Goal: Information Seeking & Learning: Find specific fact

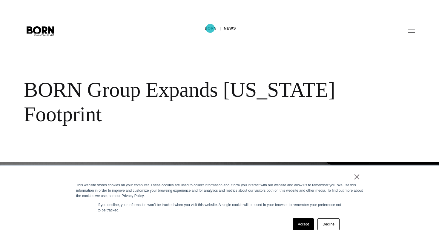
click at [210, 28] on link "BORN" at bounding box center [210, 28] width 12 height 9
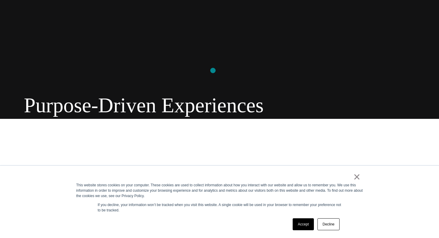
scroll to position [151, 0]
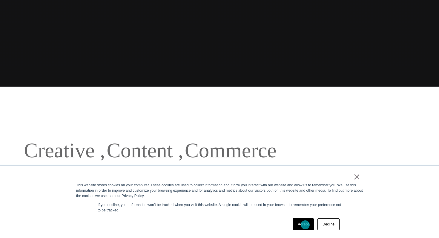
click at [304, 224] on link "Accept" at bounding box center [303, 224] width 21 height 12
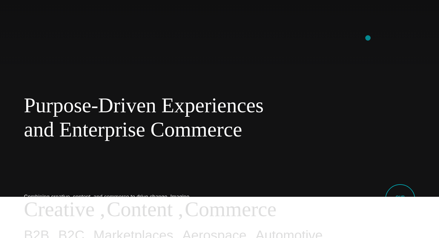
scroll to position [0, 0]
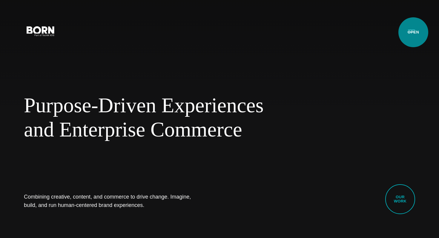
click at [413, 32] on button "Primary Menu" at bounding box center [411, 30] width 14 height 13
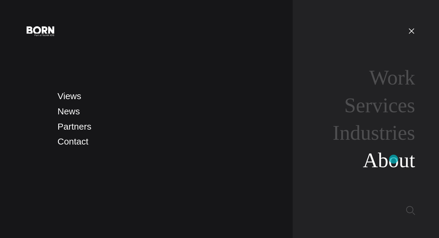
click at [393, 159] on link "About" at bounding box center [389, 160] width 52 height 23
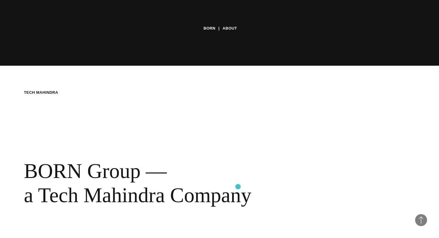
scroll to position [212, 0]
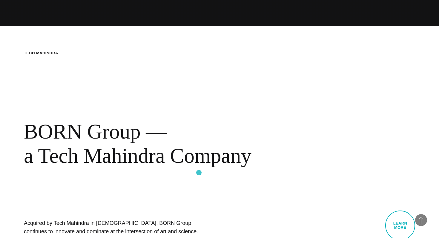
drag, startPoint x: 20, startPoint y: 130, endPoint x: 199, endPoint y: 171, distance: 183.4
click at [199, 171] on div "BORN About Tech Mahindra BORN Group — a Tech Mahindra Company Acquired by Tech …" at bounding box center [219, 145] width 439 height 238
copy div "BORN Group — a Tech Mahindra Company"
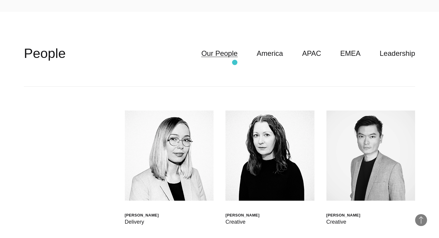
scroll to position [1583, 0]
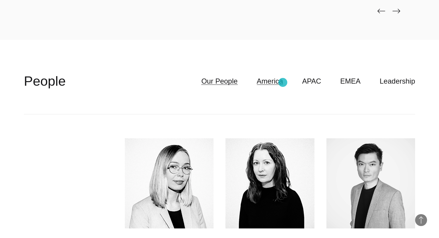
click at [283, 82] on link "America" at bounding box center [270, 81] width 26 height 11
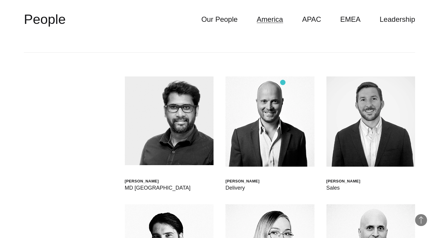
scroll to position [1612, 0]
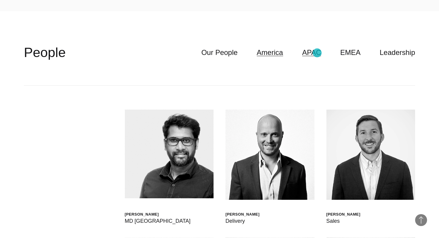
click at [317, 53] on link "APAC" at bounding box center [311, 52] width 19 height 11
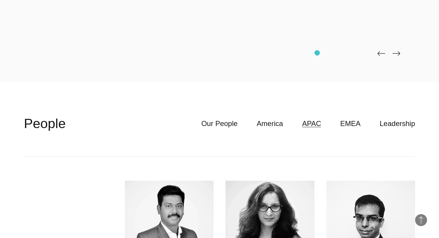
scroll to position [1542, 0]
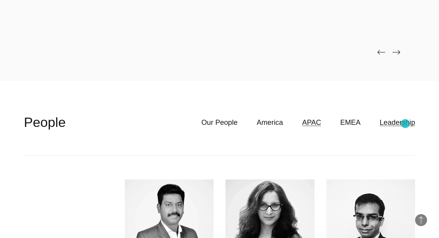
click at [405, 124] on link "Leadership" at bounding box center [397, 122] width 36 height 11
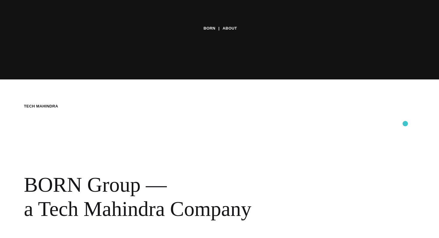
scroll to position [0, 0]
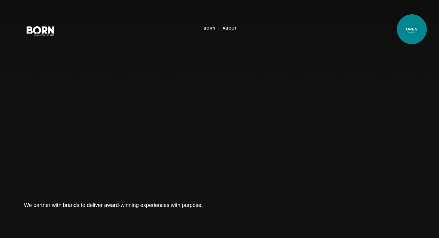
click at [412, 29] on button "Primary Menu" at bounding box center [411, 30] width 14 height 13
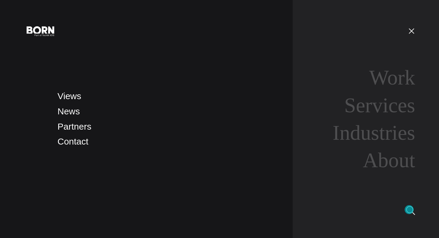
click at [409, 210] on img at bounding box center [410, 210] width 9 height 9
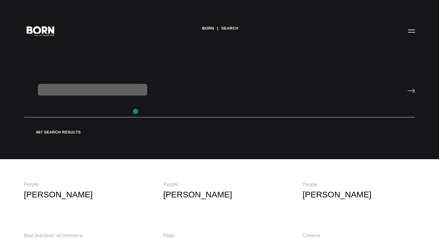
click at [136, 111] on input "text" at bounding box center [219, 98] width 391 height 40
paste input "**********"
type input "**********"
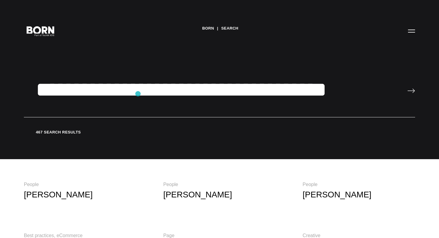
click at [138, 94] on input "**********" at bounding box center [219, 98] width 391 height 40
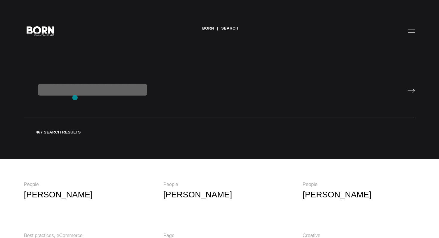
paste input "**********"
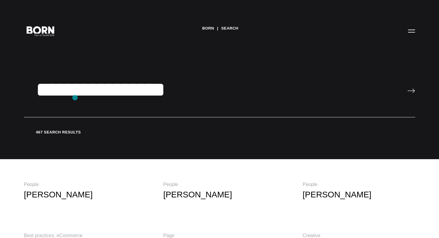
type input "**********"
click at [407, 88] on input "image" at bounding box center [411, 90] width 8 height 5
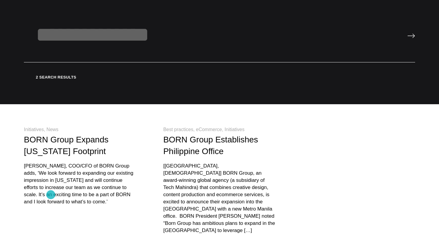
scroll to position [56, 0]
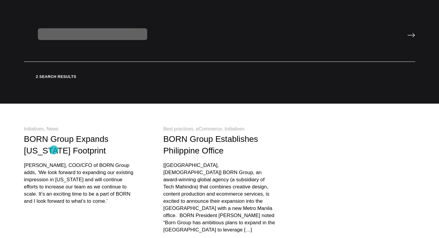
click at [54, 150] on link "BORN Group Expands New York Footprint" at bounding box center [66, 144] width 84 height 21
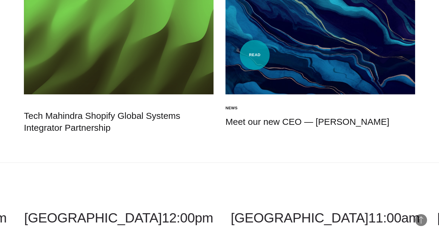
scroll to position [1051, 0]
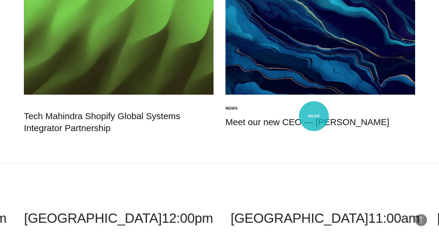
click at [314, 116] on h4 "Meet our new CEO — [PERSON_NAME]" at bounding box center [320, 122] width 190 height 12
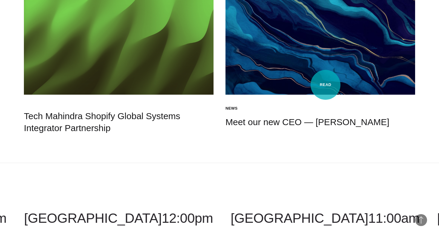
click at [326, 84] on img at bounding box center [320, 41] width 190 height 107
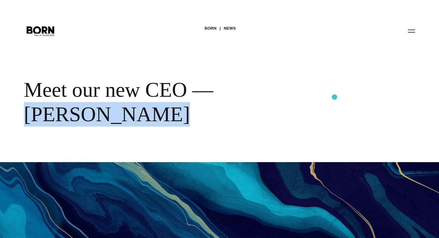
drag, startPoint x: 215, startPoint y: 88, endPoint x: 335, endPoint y: 96, distance: 120.0
click at [335, 97] on div "Meet our new CEO — [PERSON_NAME]" at bounding box center [194, 102] width 340 height 49
copy div "[PERSON_NAME]"
